Goal: Information Seeking & Learning: Understand process/instructions

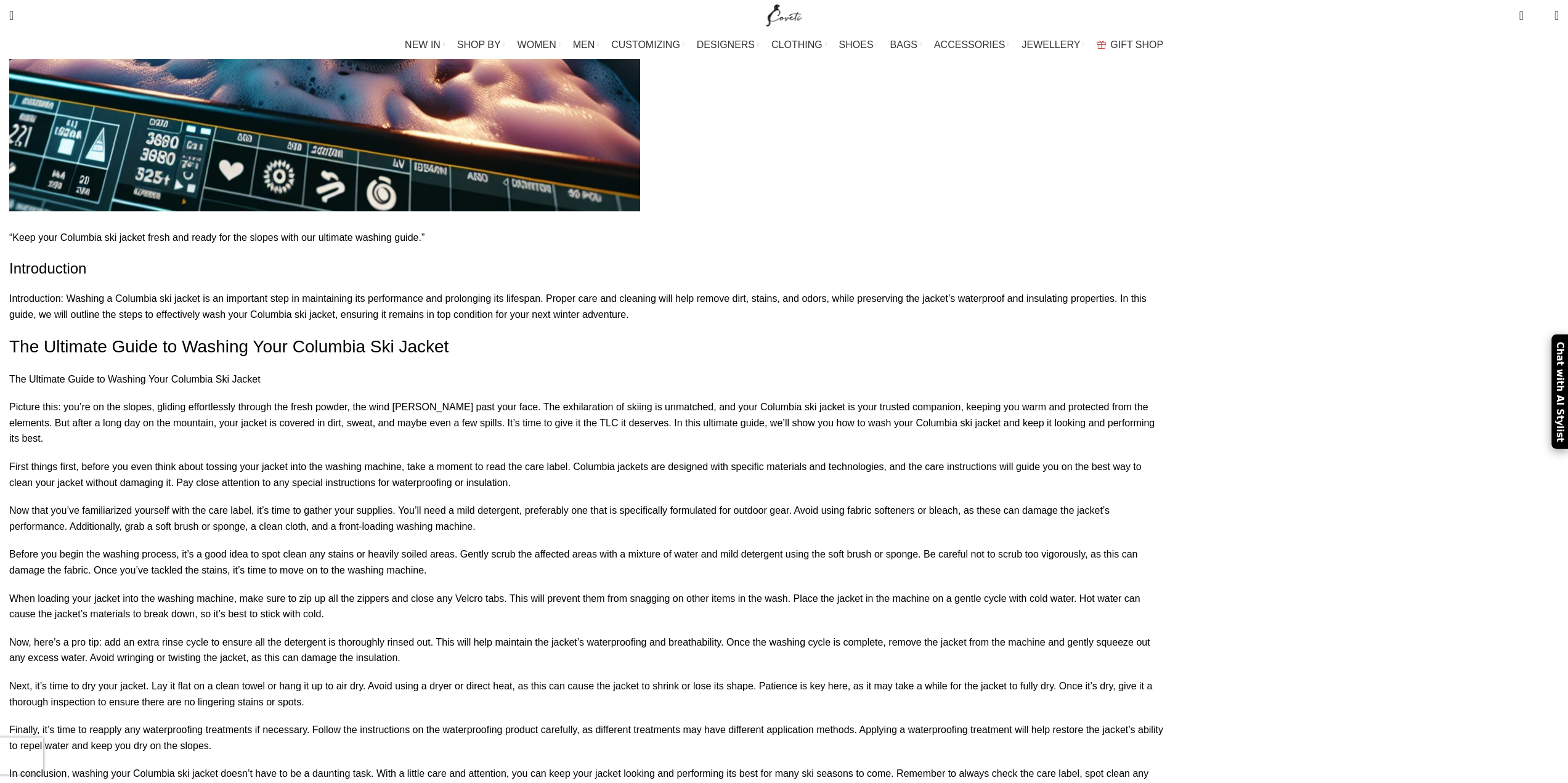
scroll to position [863, 0]
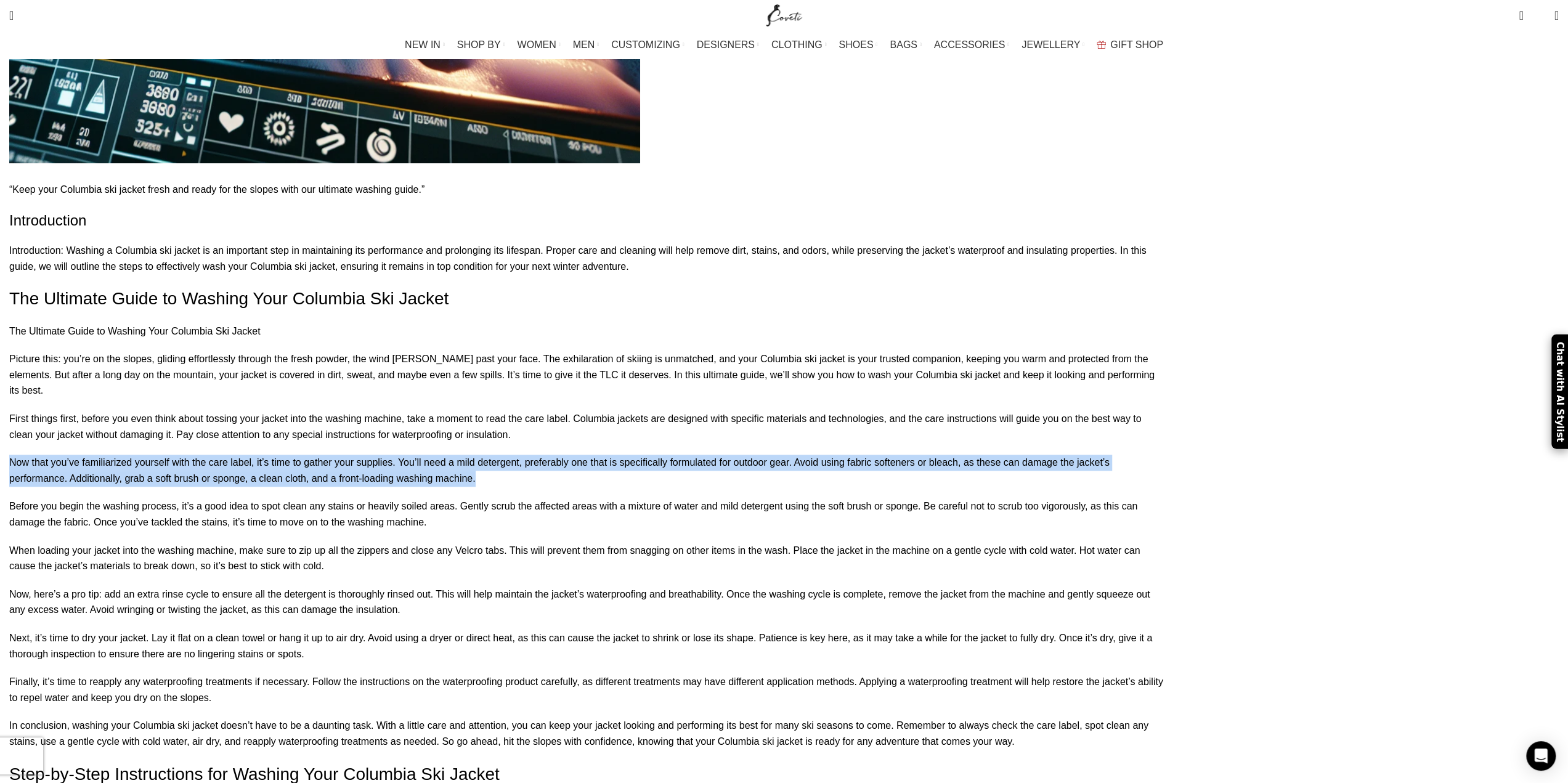
drag, startPoint x: 789, startPoint y: 324, endPoint x: 769, endPoint y: 377, distance: 56.6
click at [769, 455] on p "Now that you’ve familiarized yourself with the care label, it’s time to gather …" at bounding box center [588, 470] width 1157 height 32
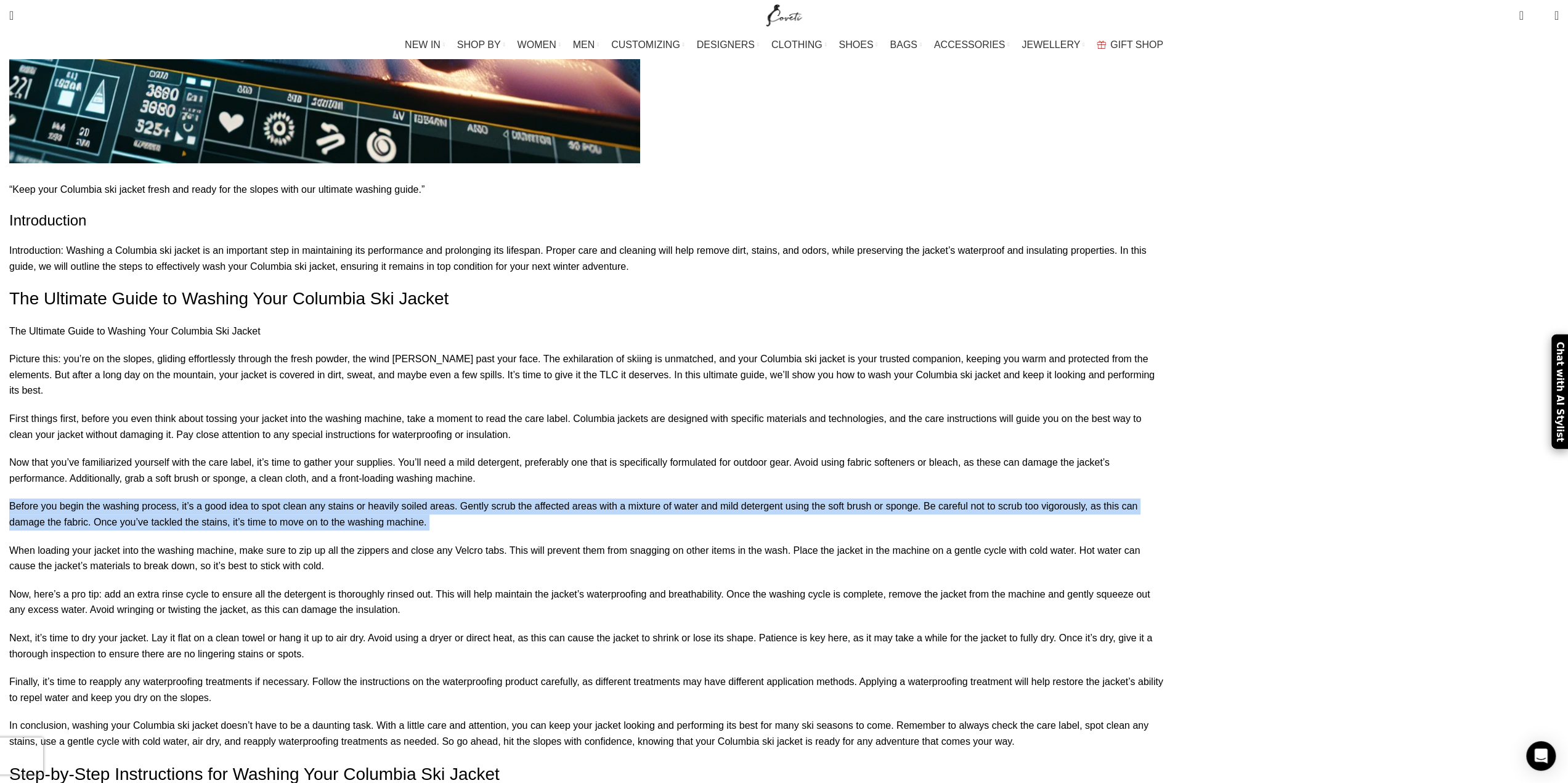
drag, startPoint x: 768, startPoint y: 377, endPoint x: 767, endPoint y: 430, distance: 53.0
click at [767, 498] on p "Before you begin the washing process, it’s a good idea to spot clean any stains…" at bounding box center [588, 514] width 1157 height 32
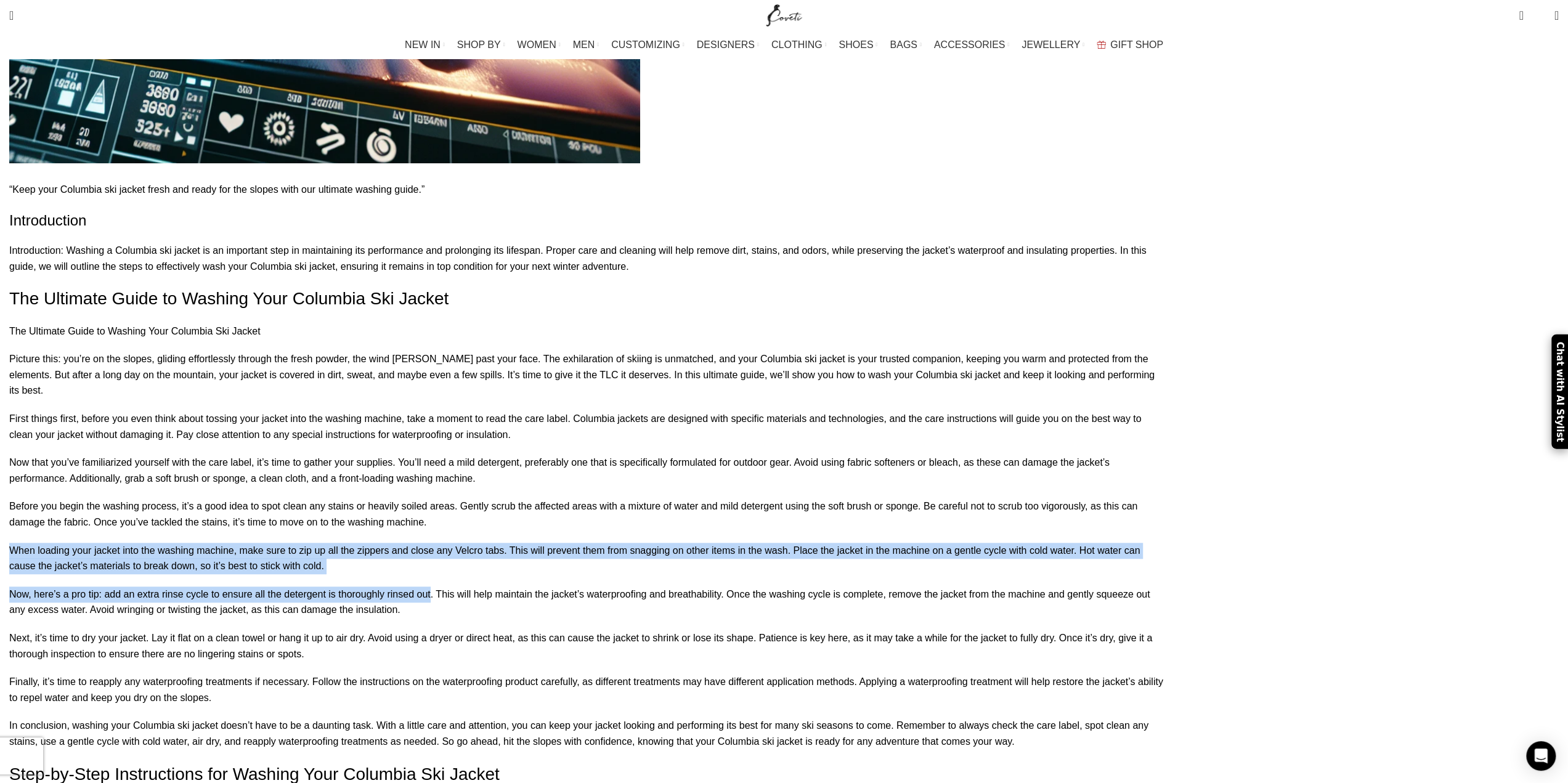
drag, startPoint x: 767, startPoint y: 430, endPoint x: 763, endPoint y: 495, distance: 65.1
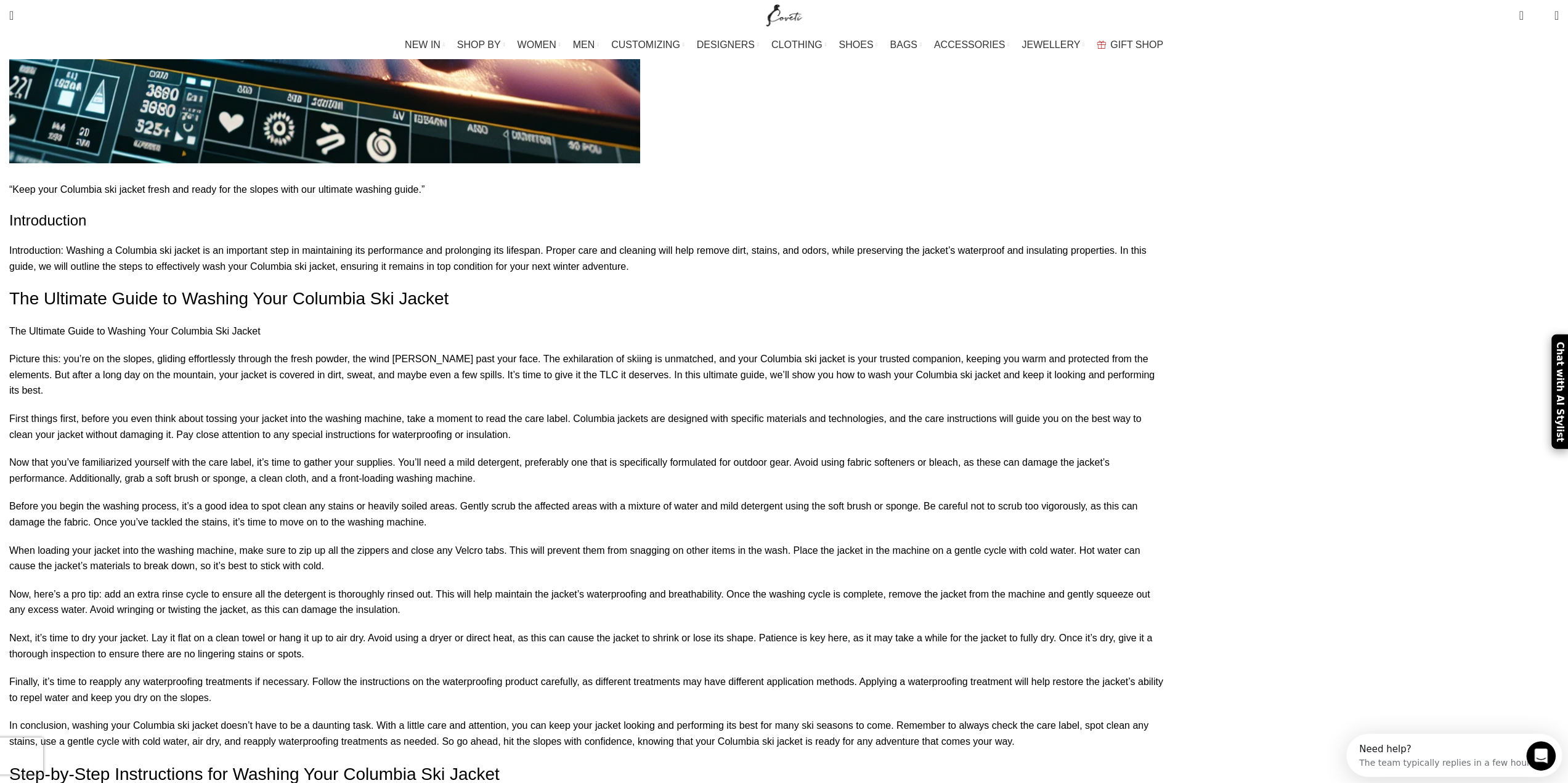
scroll to position [0, 0]
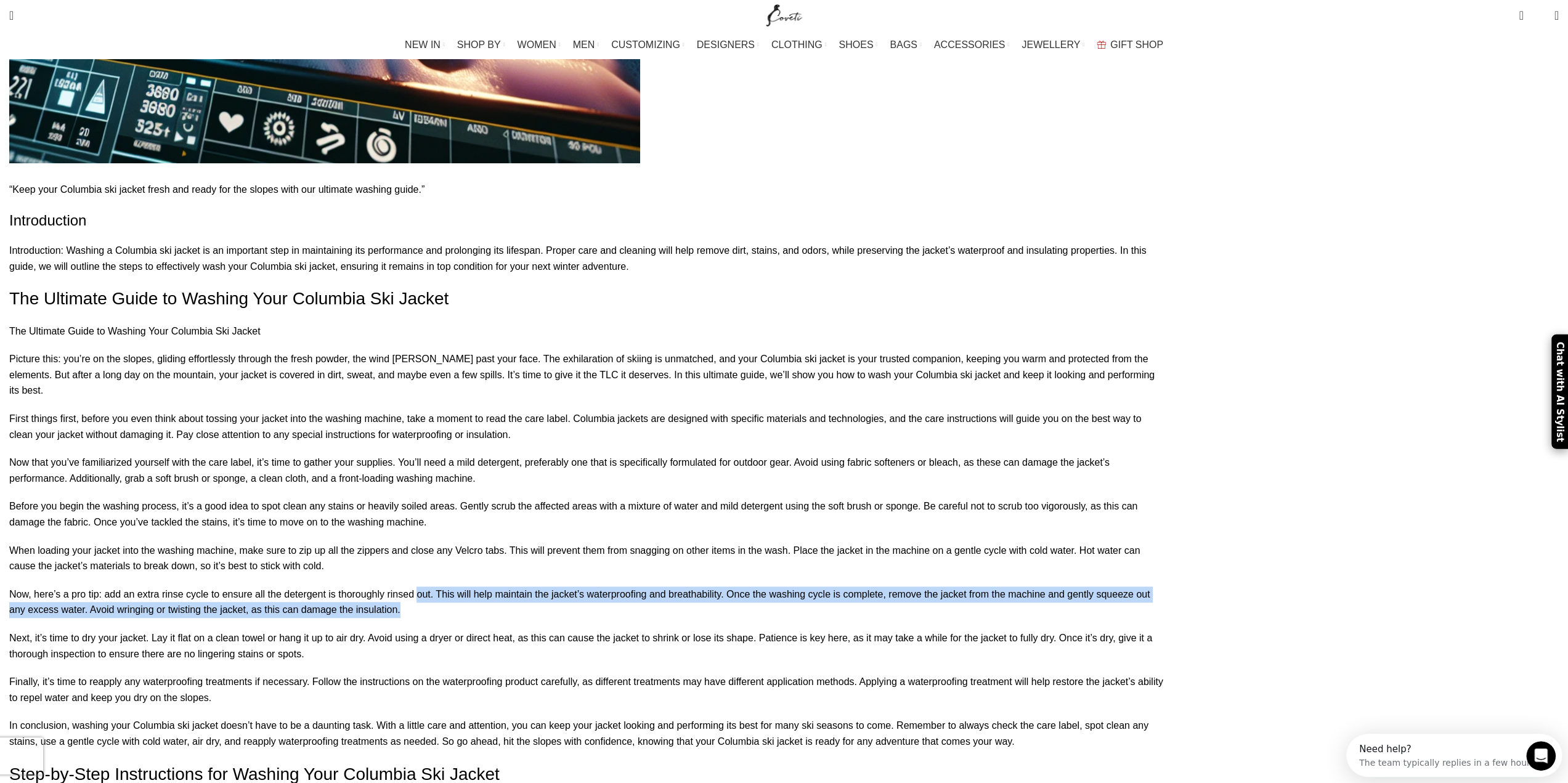
drag, startPoint x: 763, startPoint y: 492, endPoint x: 759, endPoint y: 542, distance: 50.2
click at [759, 587] on p "Now, here’s a pro tip: add an extra rinse cycle to ensure all the detergent is …" at bounding box center [588, 602] width 1157 height 32
drag, startPoint x: 759, startPoint y: 540, endPoint x: 753, endPoint y: 483, distance: 57.3
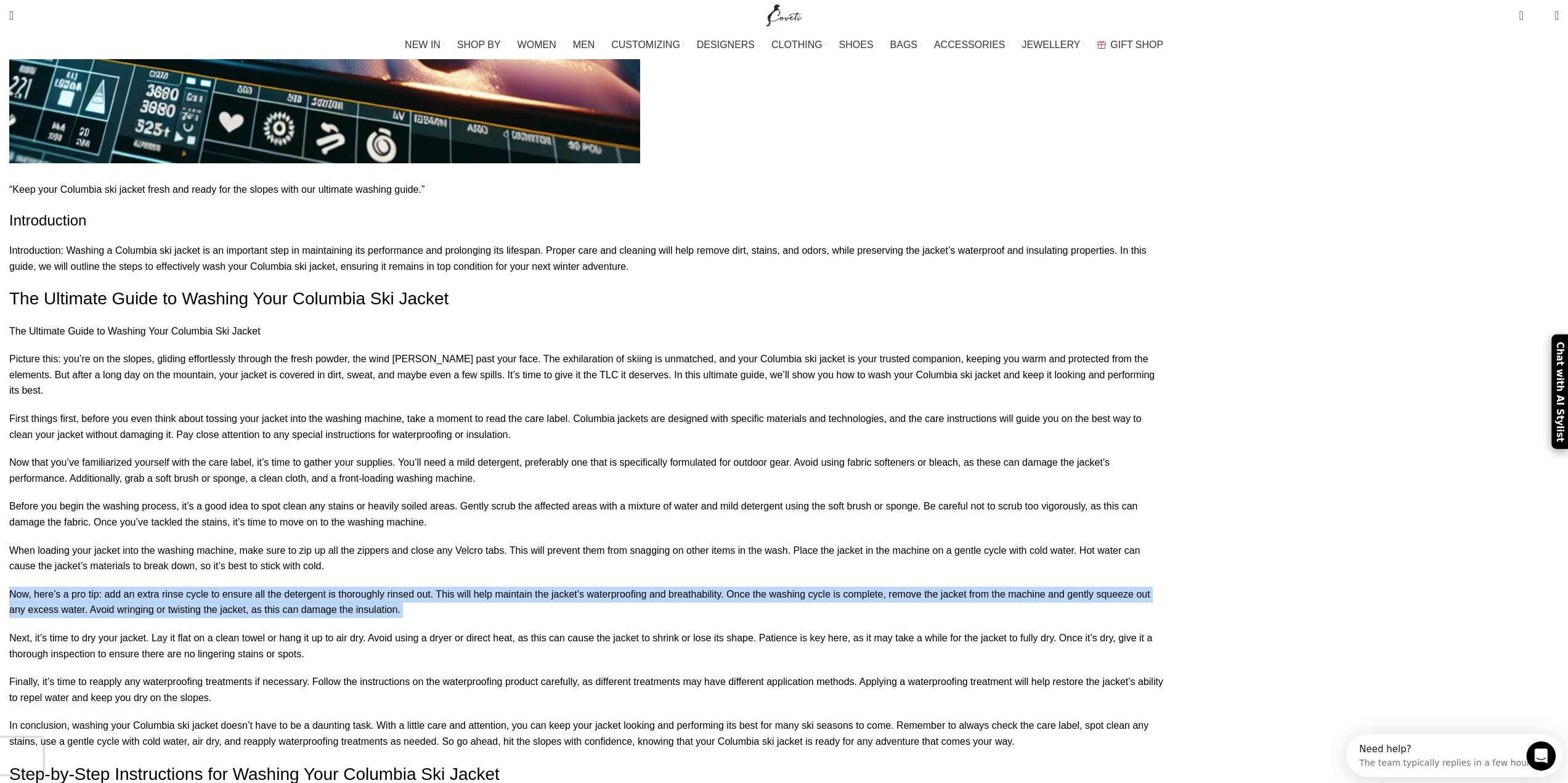
click at [753, 542] on p "When loading your jacket into the washing machine, make sure to zip up all the …" at bounding box center [588, 558] width 1157 height 32
drag, startPoint x: 753, startPoint y: 483, endPoint x: 762, endPoint y: 534, distance: 51.8
click at [762, 587] on p "Now, here’s a pro tip: add an extra rinse cycle to ensure all the detergent is …" at bounding box center [588, 602] width 1157 height 32
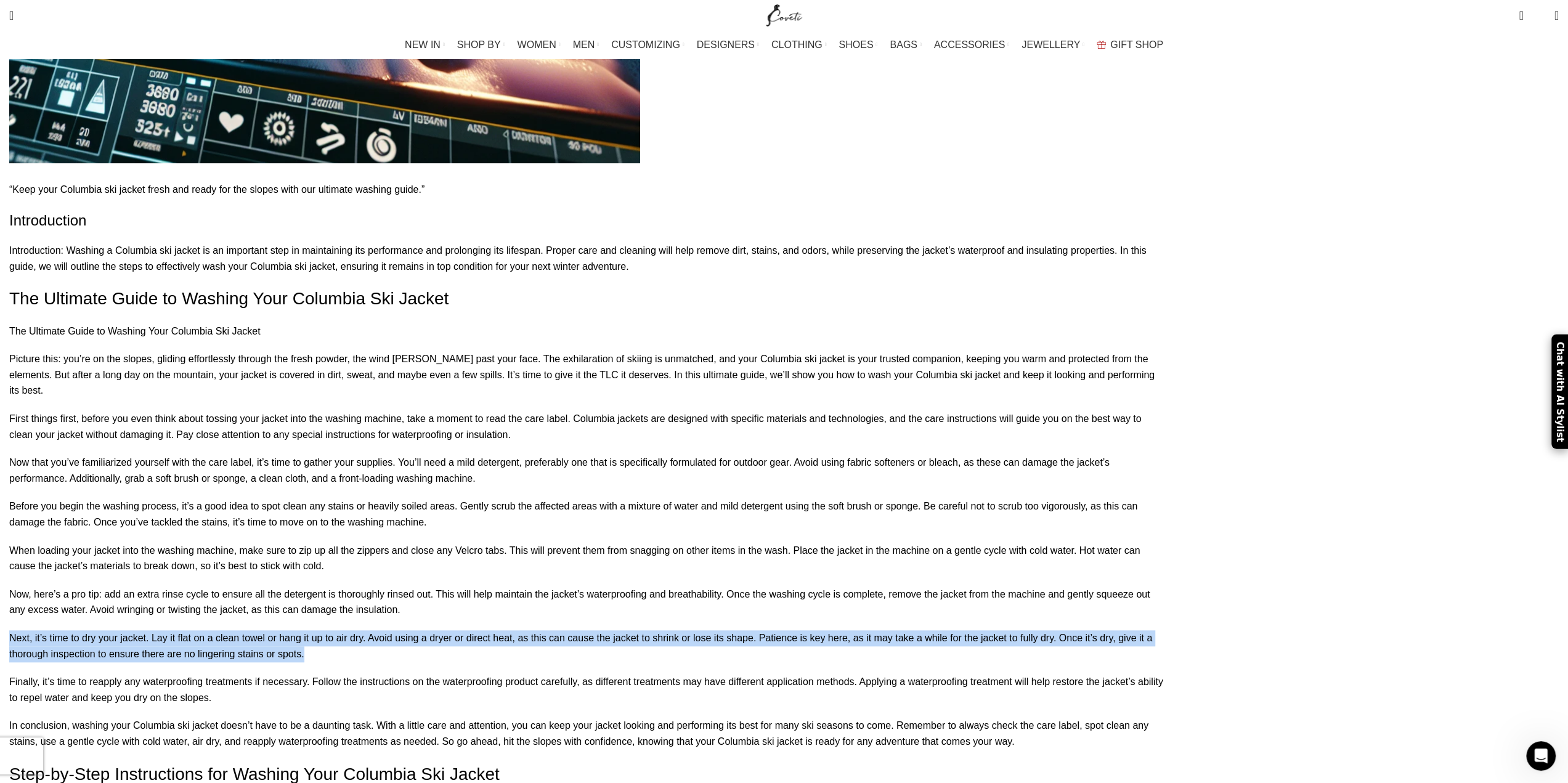
drag, startPoint x: 647, startPoint y: 595, endPoint x: 674, endPoint y: 536, distance: 64.9
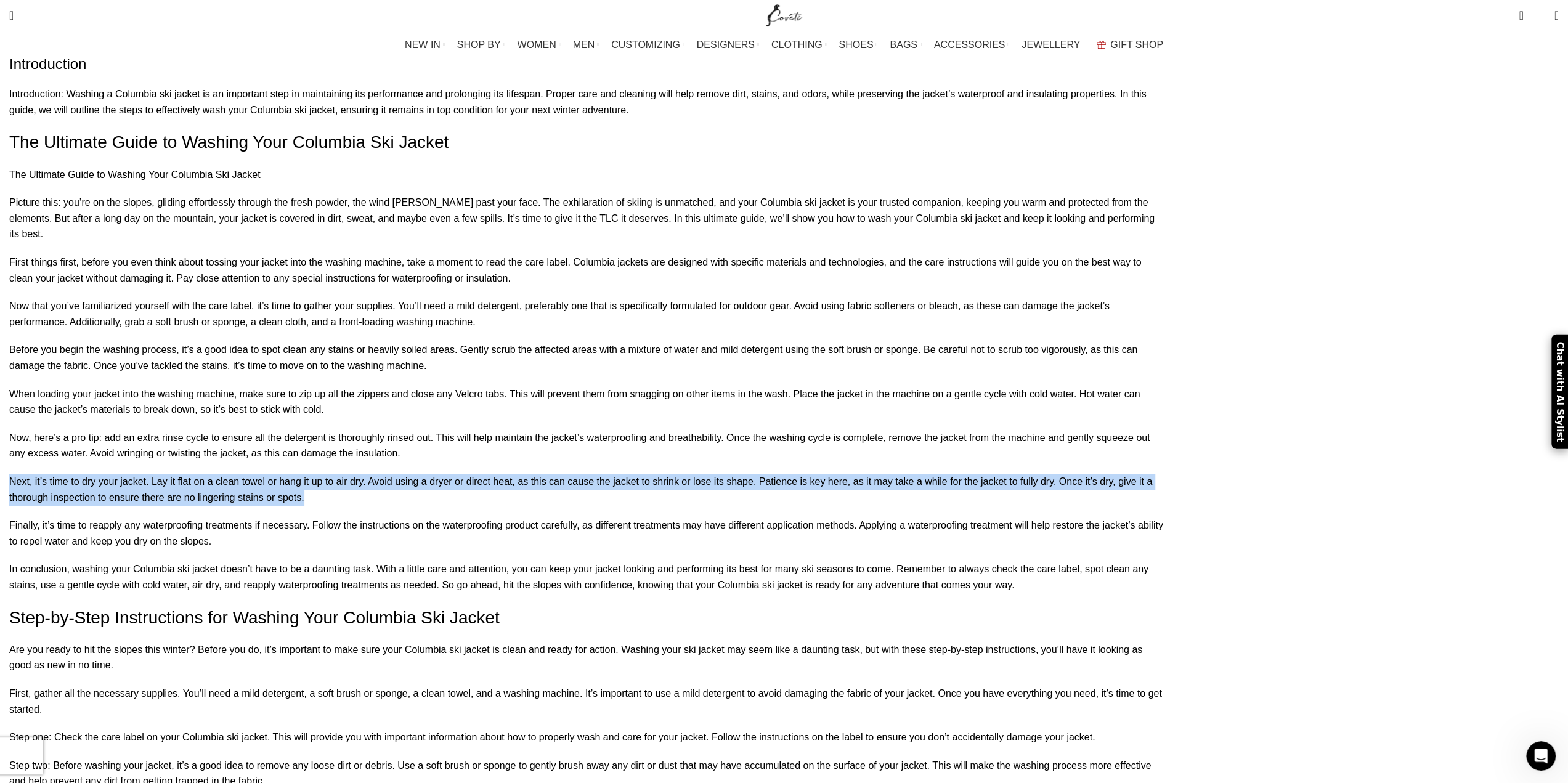
scroll to position [1047, 0]
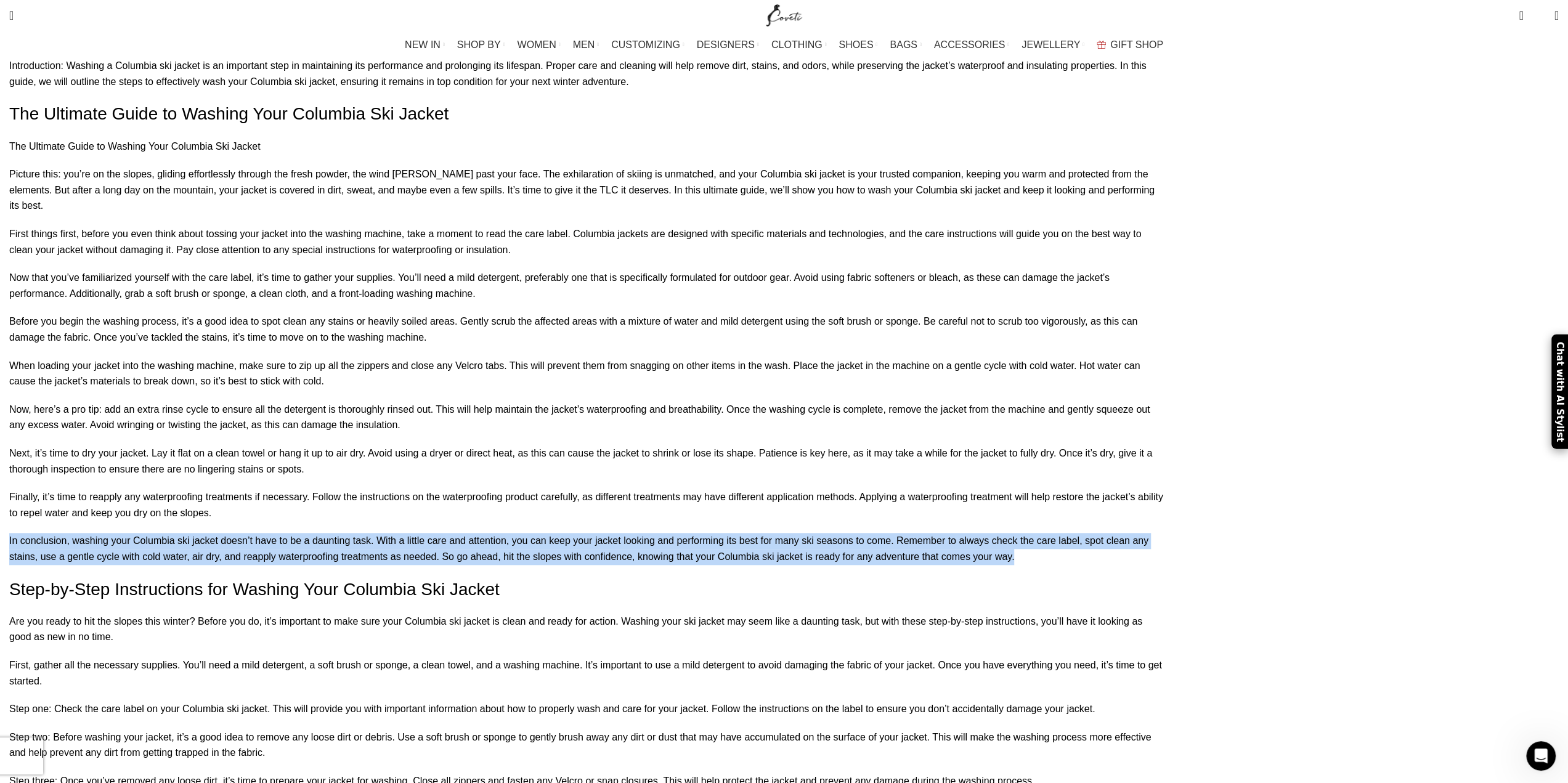
drag, startPoint x: 681, startPoint y: 457, endPoint x: 791, endPoint y: 524, distance: 128.8
click at [791, 533] on p "In conclusion, washing your Columbia ski jacket doesn’t have to be a daunting t…" at bounding box center [588, 548] width 1157 height 32
drag, startPoint x: 791, startPoint y: 524, endPoint x: 721, endPoint y: 448, distance: 103.3
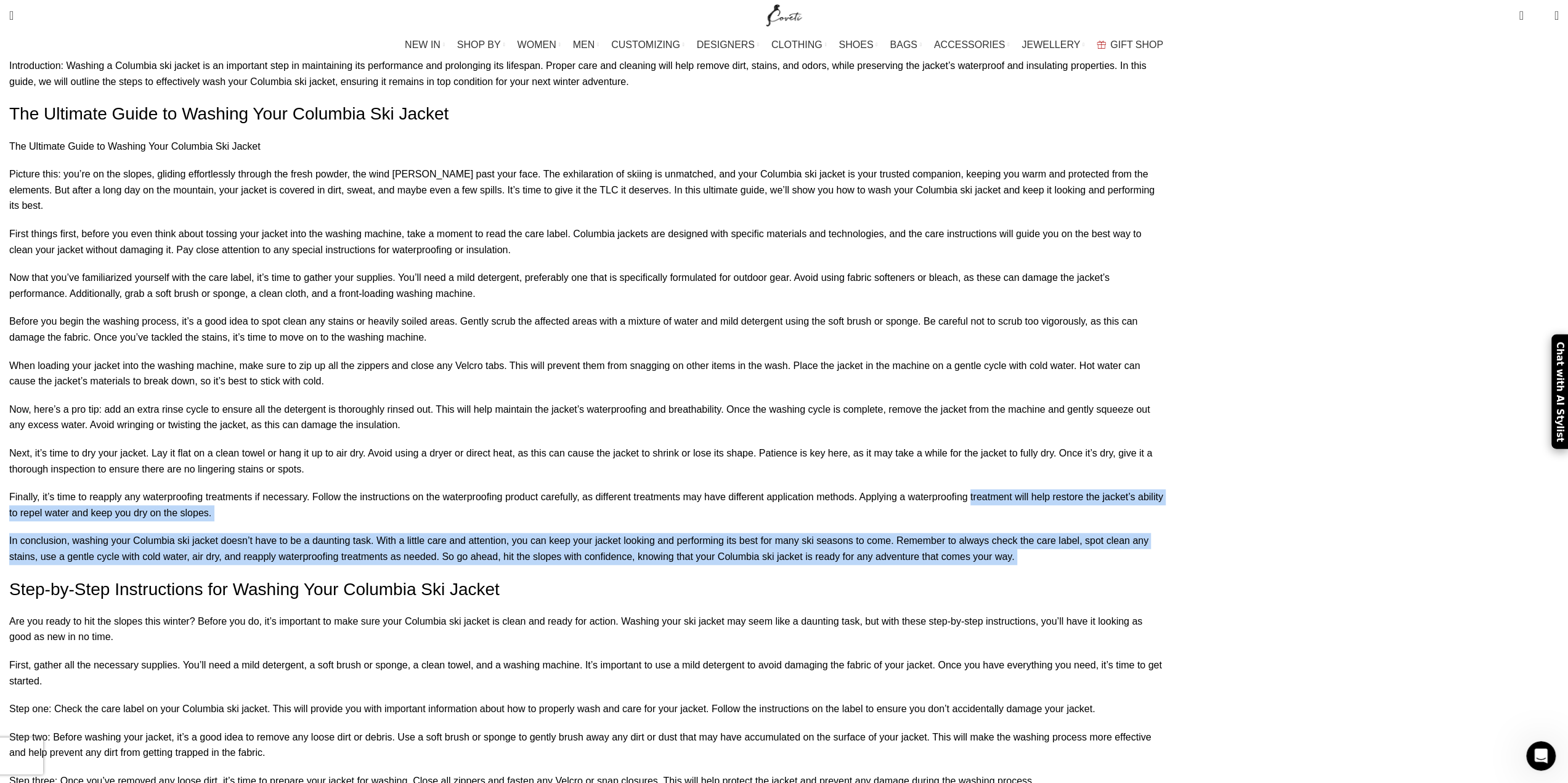
click at [721, 489] on p "Finally, it’s time to reapply any waterproofing treatments if necessary. Follow…" at bounding box center [588, 505] width 1157 height 32
drag, startPoint x: 708, startPoint y: 461, endPoint x: 706, endPoint y: 533, distance: 72.0
click at [706, 533] on p "In conclusion, washing your Columbia ski jacket doesn’t have to be a daunting t…" at bounding box center [588, 548] width 1157 height 32
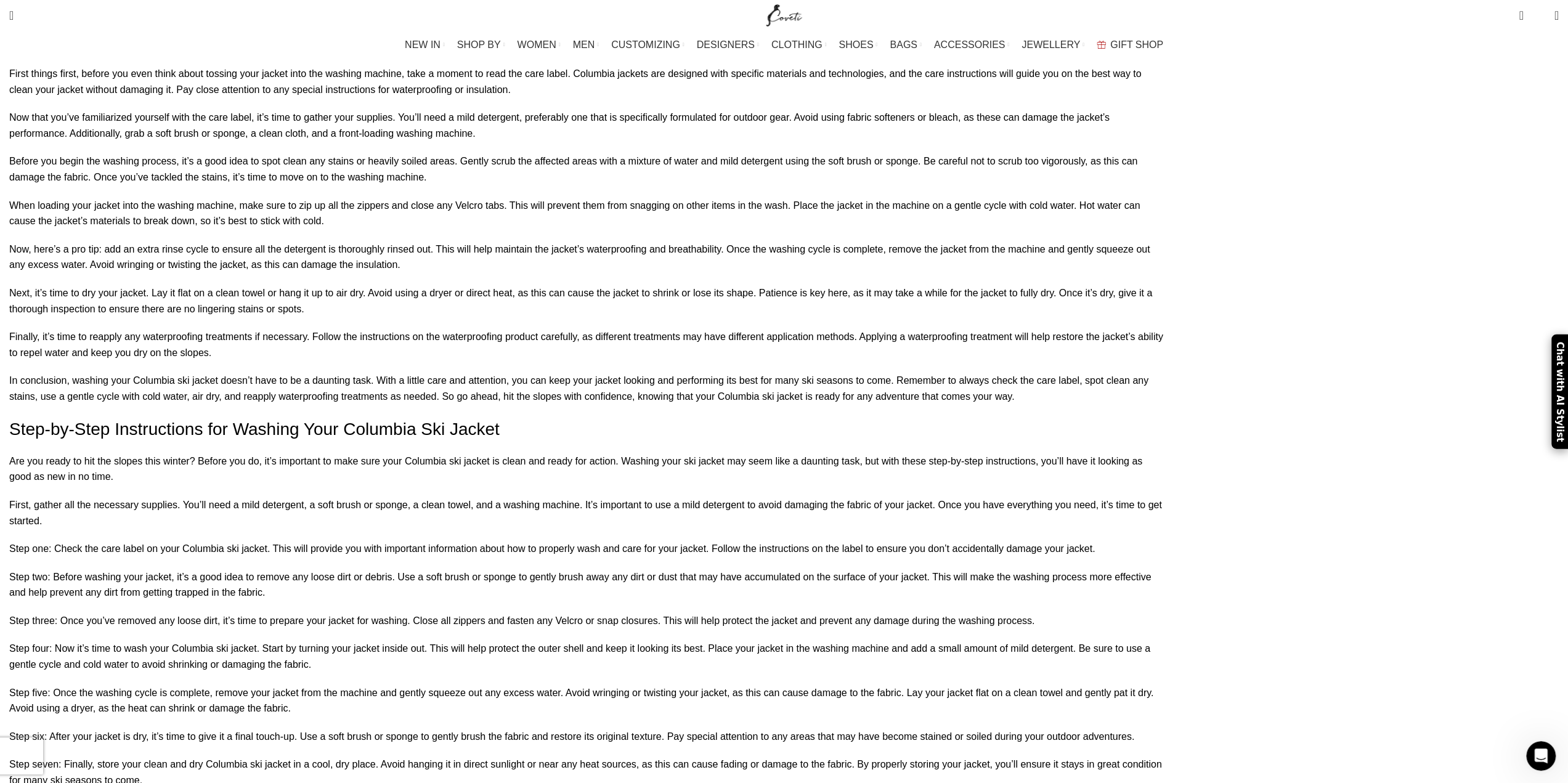
scroll to position [1355, 0]
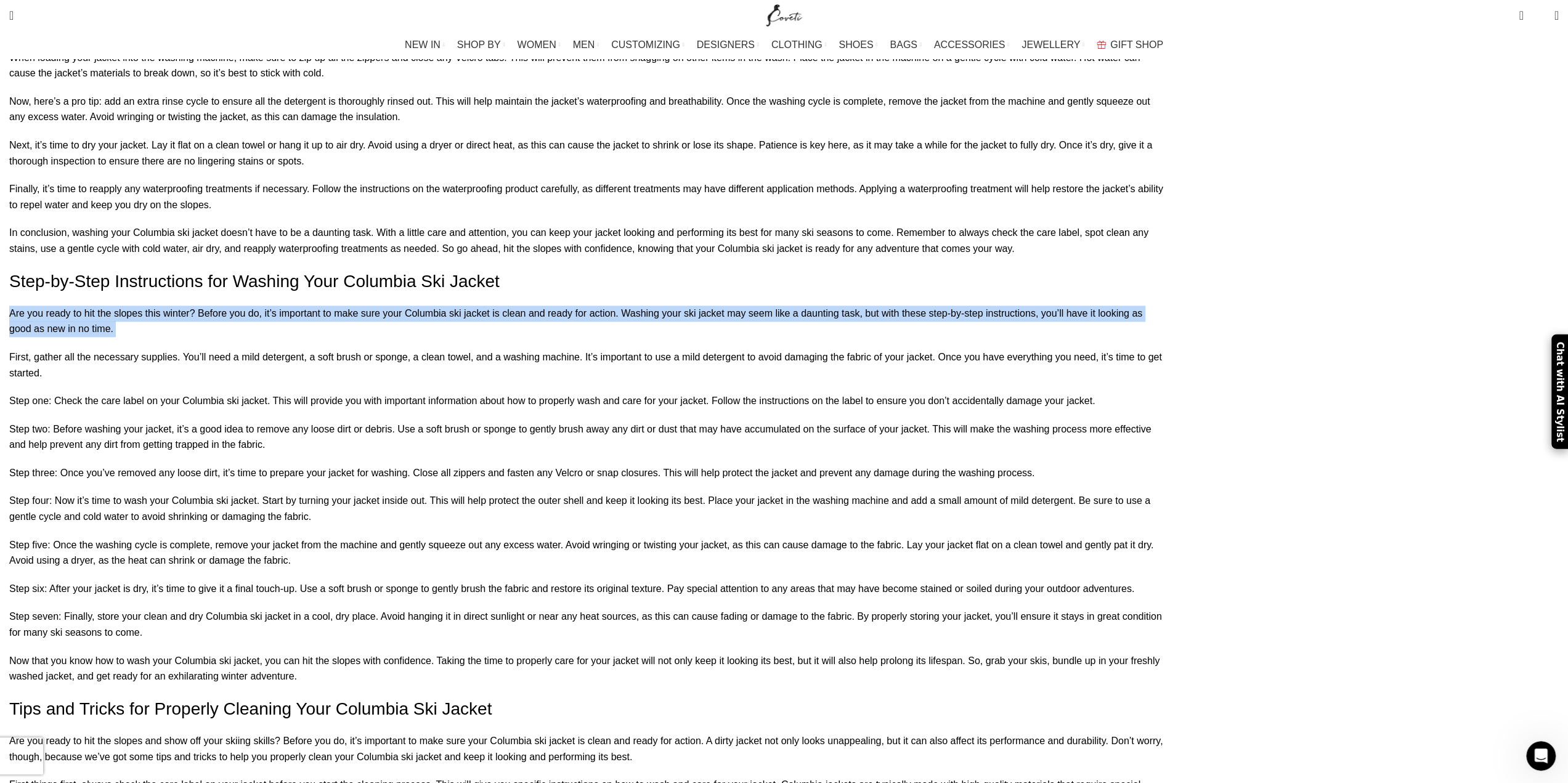
drag, startPoint x: 405, startPoint y: 310, endPoint x: 401, endPoint y: 342, distance: 32.2
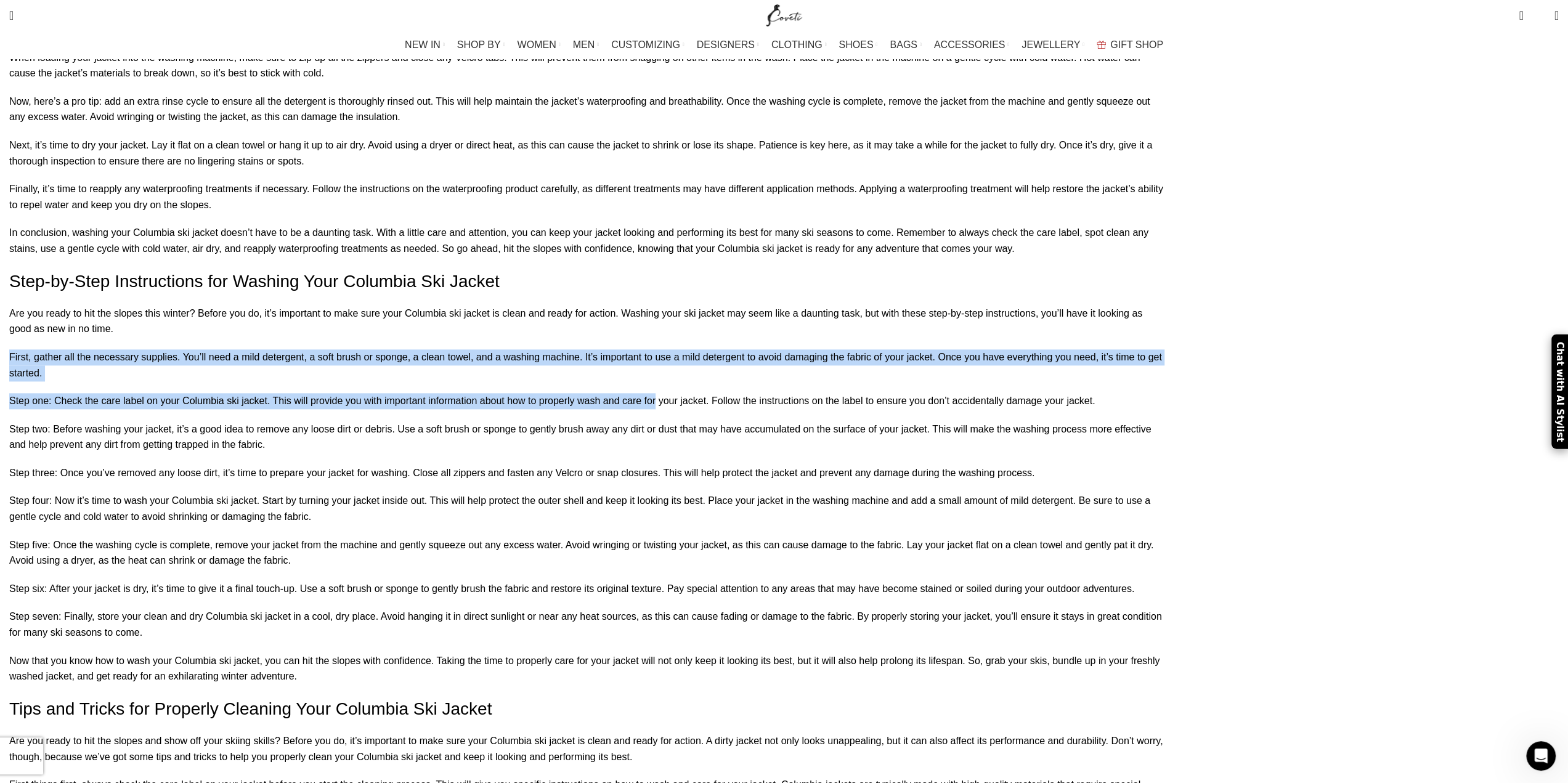
drag, startPoint x: 401, startPoint y: 342, endPoint x: 405, endPoint y: 396, distance: 54.1
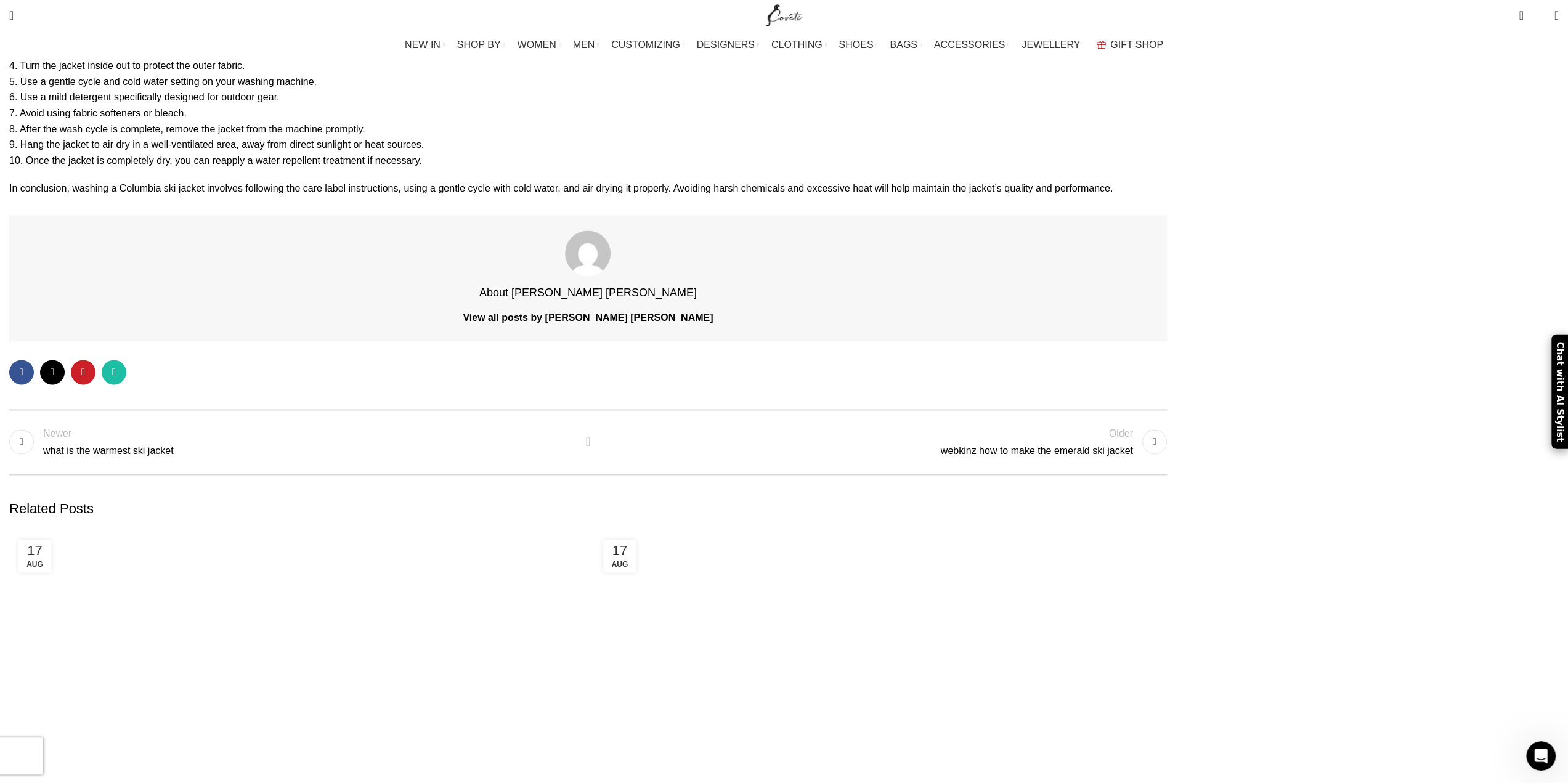
scroll to position [6467, 0]
